Goal: Information Seeking & Learning: Find contact information

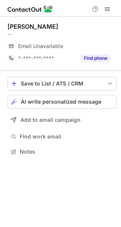
scroll to position [4, 4]
click at [54, 44] on span "Email Unavailable" at bounding box center [40, 46] width 45 height 7
